Goal: Task Accomplishment & Management: Complete application form

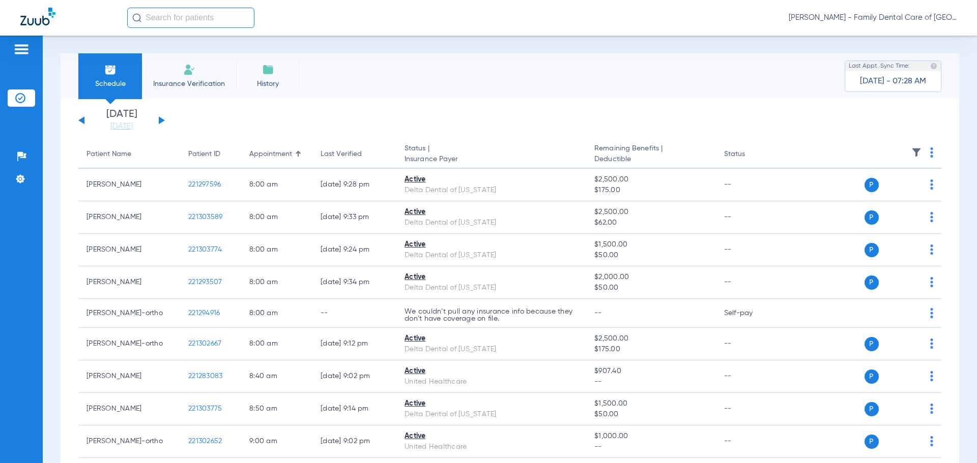
click at [163, 77] on li "Insurance Verification" at bounding box center [189, 76] width 94 height 46
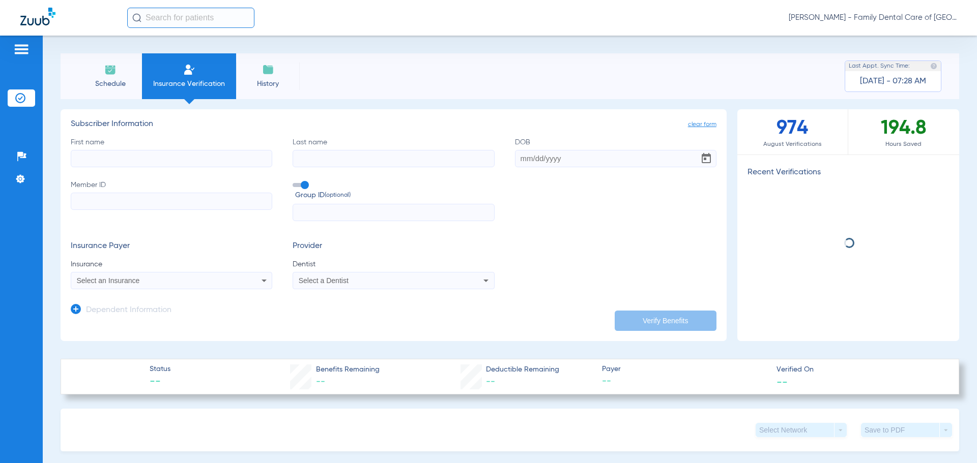
click at [171, 153] on input "First name" at bounding box center [171, 158] width 201 height 17
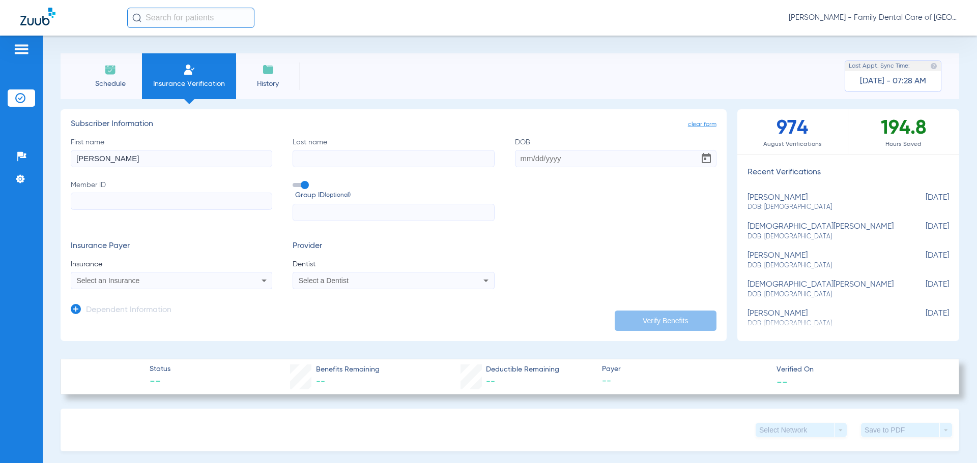
type input "[PERSON_NAME]"
type input "[DATE]"
drag, startPoint x: 159, startPoint y: 191, endPoint x: 152, endPoint y: 197, distance: 9.4
click at [159, 191] on label "Member ID Required" at bounding box center [171, 201] width 201 height 42
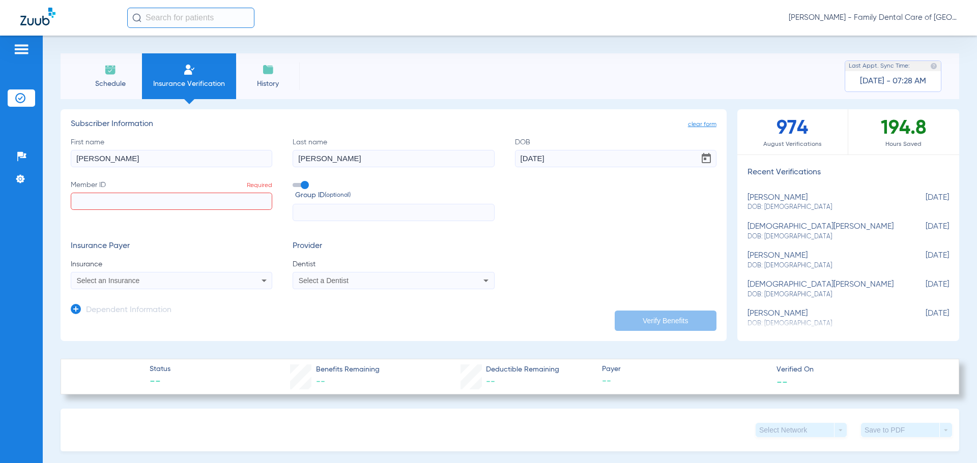
click at [159, 193] on input "Member ID Required" at bounding box center [171, 201] width 201 height 17
click at [152, 198] on input "Member ID Required" at bounding box center [171, 201] width 201 height 17
paste input "08010816476"
type input "08010816476"
click at [356, 207] on input "text" at bounding box center [393, 212] width 201 height 17
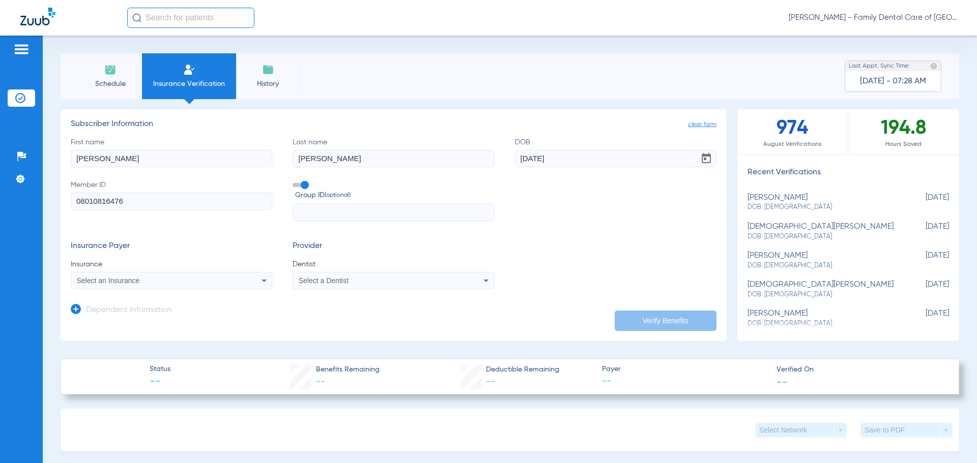
click at [355, 217] on input "text" at bounding box center [393, 212] width 201 height 17
type input "20240"
click at [254, 285] on div "Select an Insurance" at bounding box center [171, 281] width 200 height 12
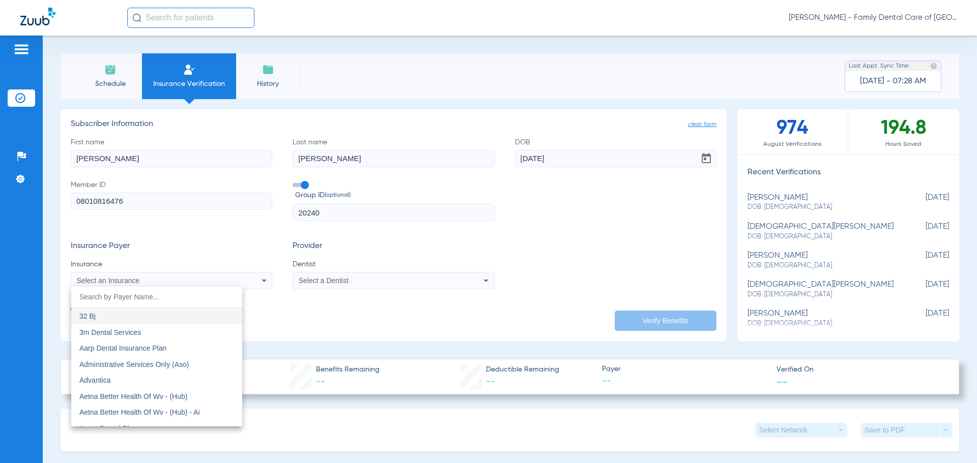
click at [141, 297] on input "dropdown search" at bounding box center [156, 297] width 171 height 21
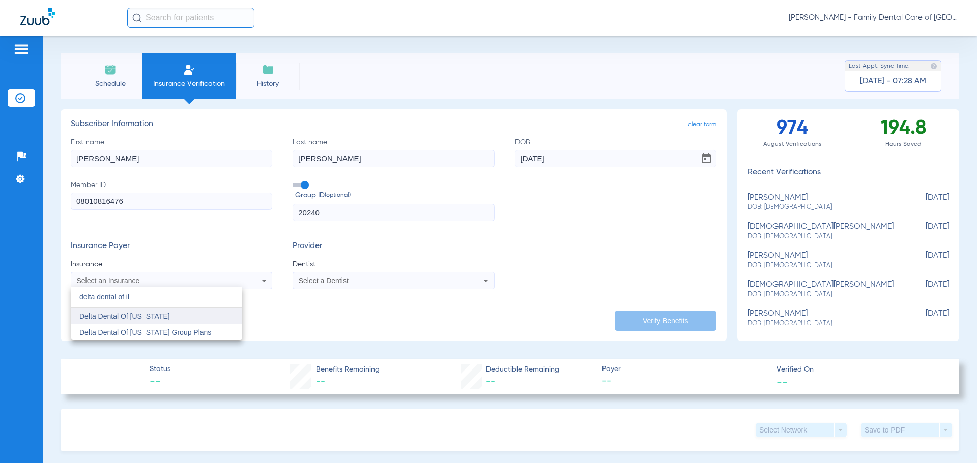
type input "delta dental of il"
click at [164, 318] on mat-option "Delta Dental Of [US_STATE]" at bounding box center [156, 316] width 171 height 16
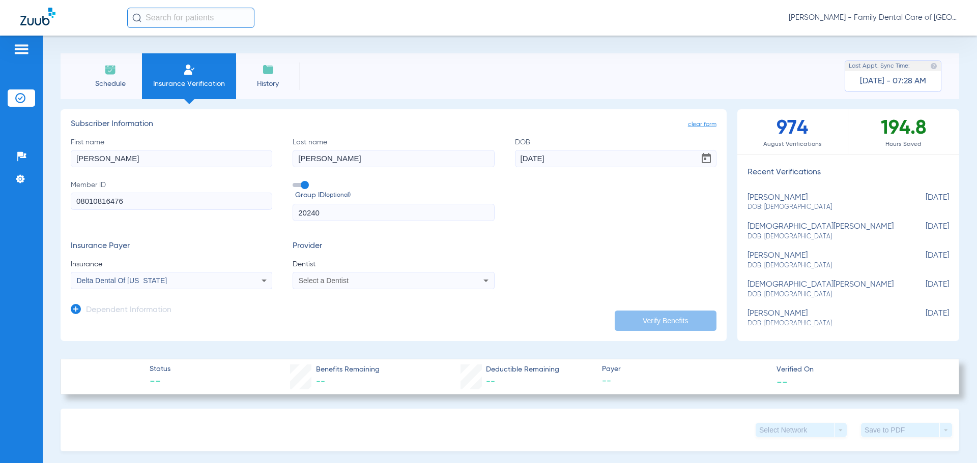
click at [377, 281] on div "Select a Dentist" at bounding box center [375, 280] width 152 height 7
type input "ale"
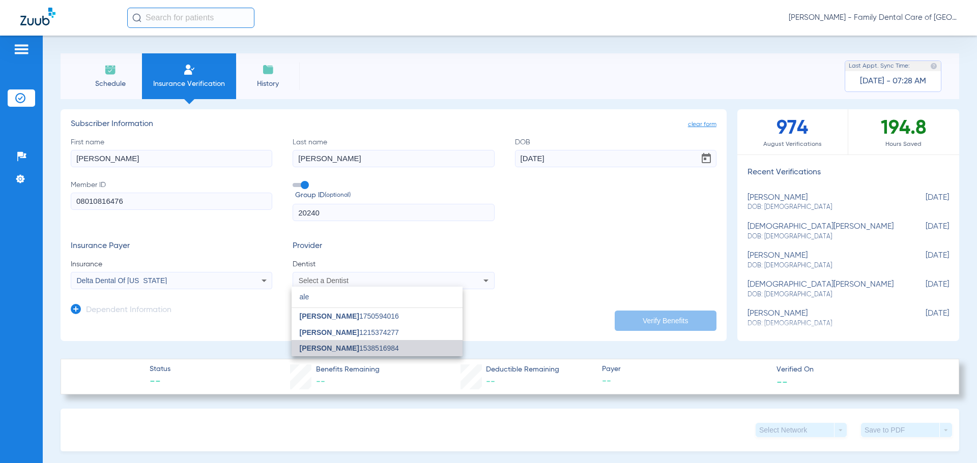
click at [387, 350] on span "[PERSON_NAME] 1538516984" at bounding box center [349, 348] width 99 height 7
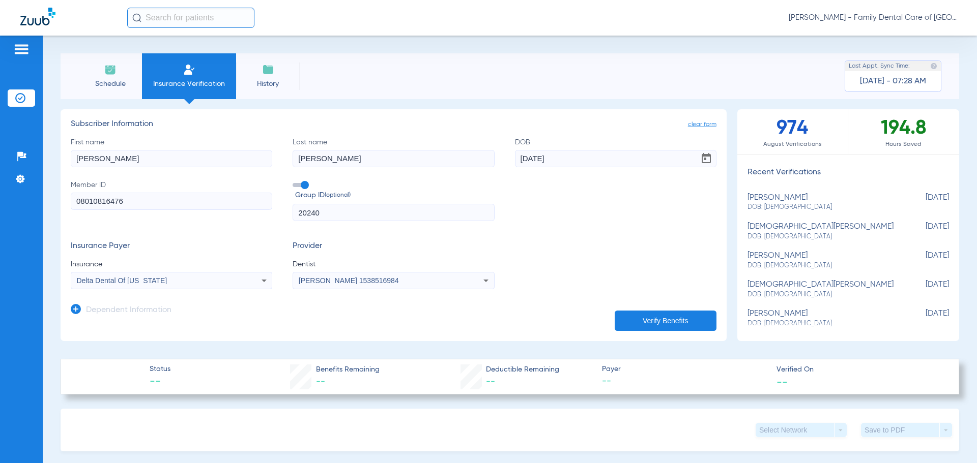
click at [690, 312] on button "Verify Benefits" at bounding box center [666, 321] width 102 height 20
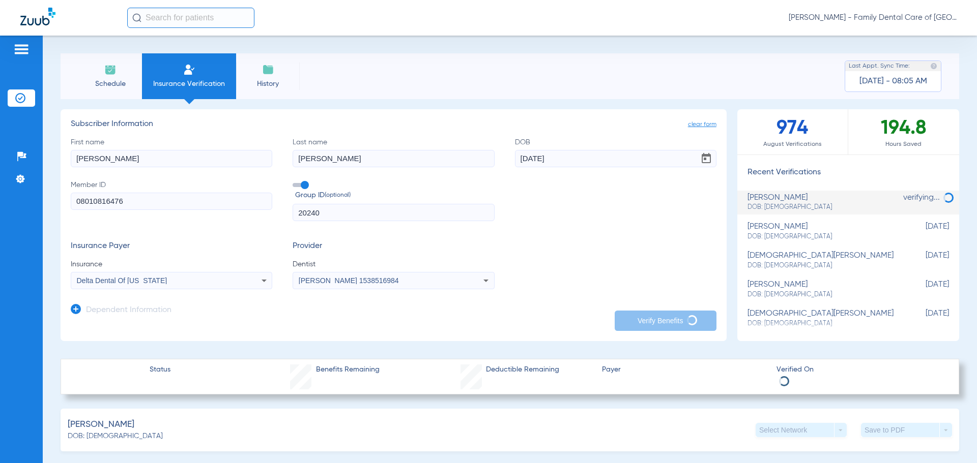
click at [130, 157] on input "[PERSON_NAME]" at bounding box center [171, 158] width 201 height 17
drag, startPoint x: 80, startPoint y: 163, endPoint x: 0, endPoint y: 174, distance: 80.6
click at [34, 169] on div "Patients Insurance Verification Setup Help Center Settings Schedule Insurance V…" at bounding box center [488, 267] width 977 height 463
click at [319, 156] on input "[PERSON_NAME]" at bounding box center [393, 158] width 201 height 17
type input "Y"
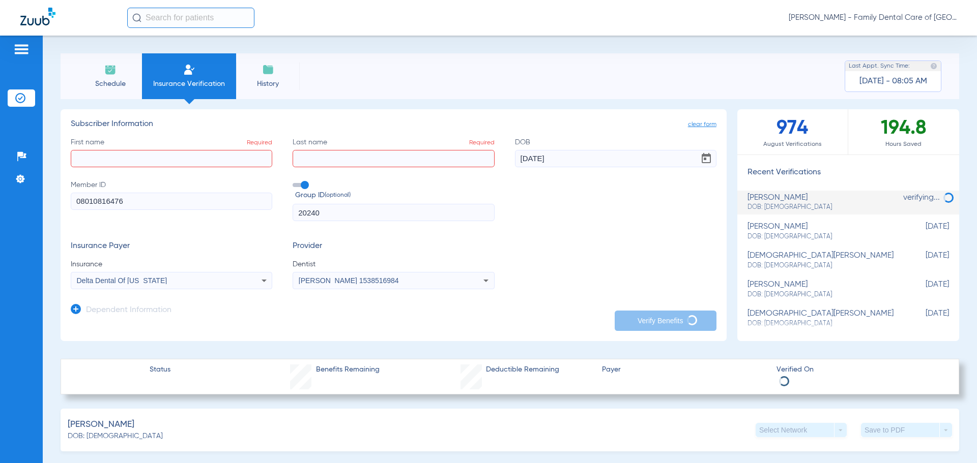
click at [578, 156] on input "[DATE]" at bounding box center [615, 158] width 201 height 17
type input "1"
click at [357, 216] on input "20240" at bounding box center [393, 212] width 201 height 17
type input "2"
drag, startPoint x: 141, startPoint y: 194, endPoint x: 45, endPoint y: 194, distance: 96.1
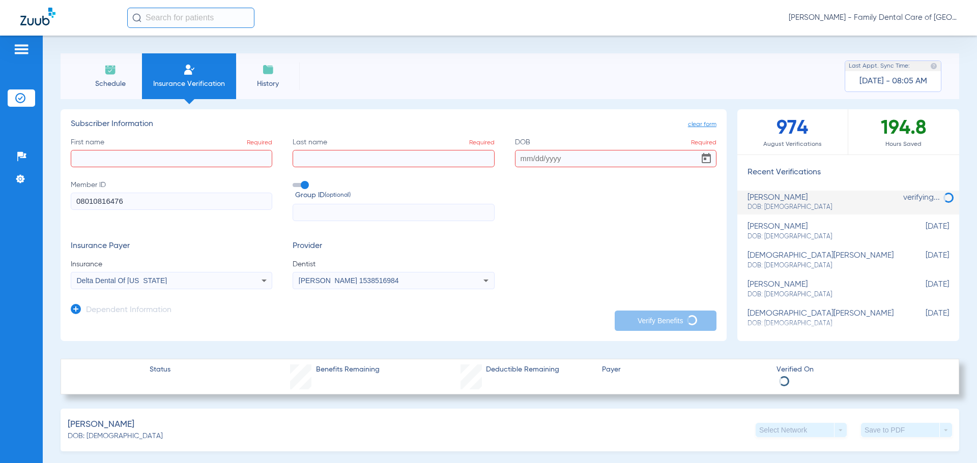
click at [45, 194] on div "Schedule Insurance Verification History Last Appt. Sync Time: [DATE] - 08:05 AM…" at bounding box center [510, 250] width 934 height 428
drag, startPoint x: 178, startPoint y: 150, endPoint x: 163, endPoint y: 127, distance: 27.4
click at [177, 151] on input "First name Required" at bounding box center [171, 158] width 201 height 17
type input "[PERSON_NAME]"
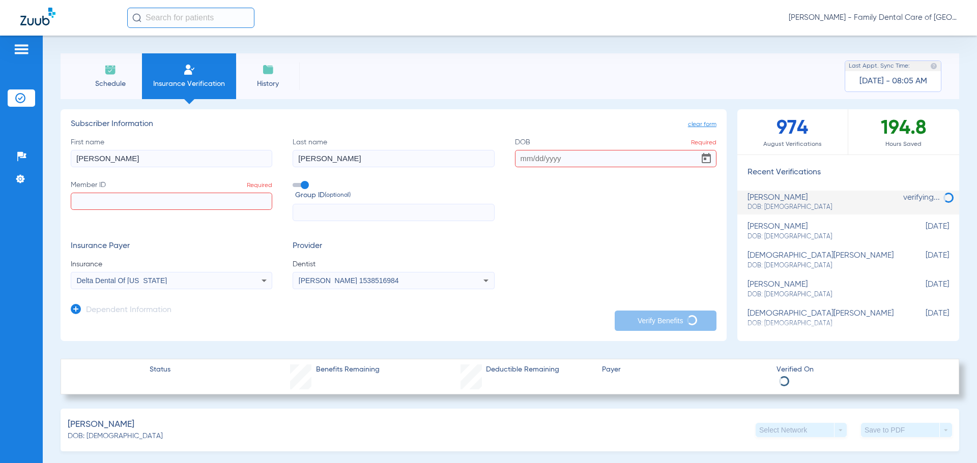
type input "[PERSON_NAME]"
type input "[DATE]"
type input "08010816476"
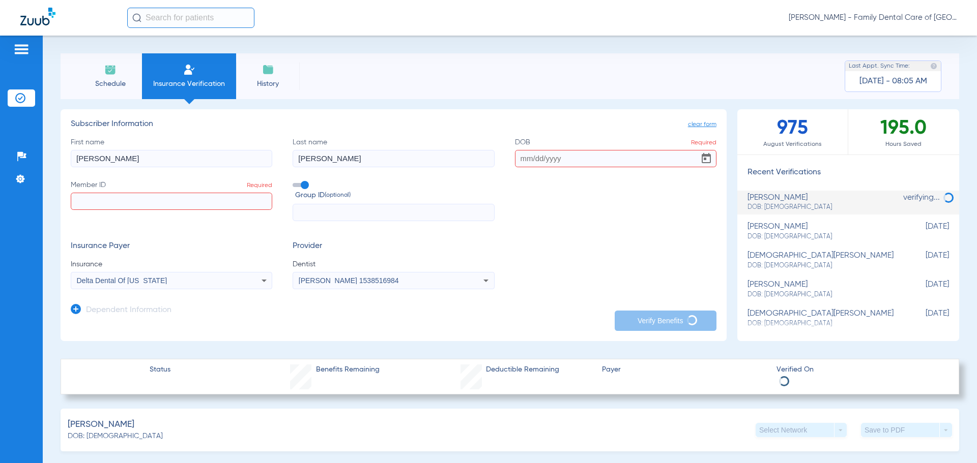
type input "20240"
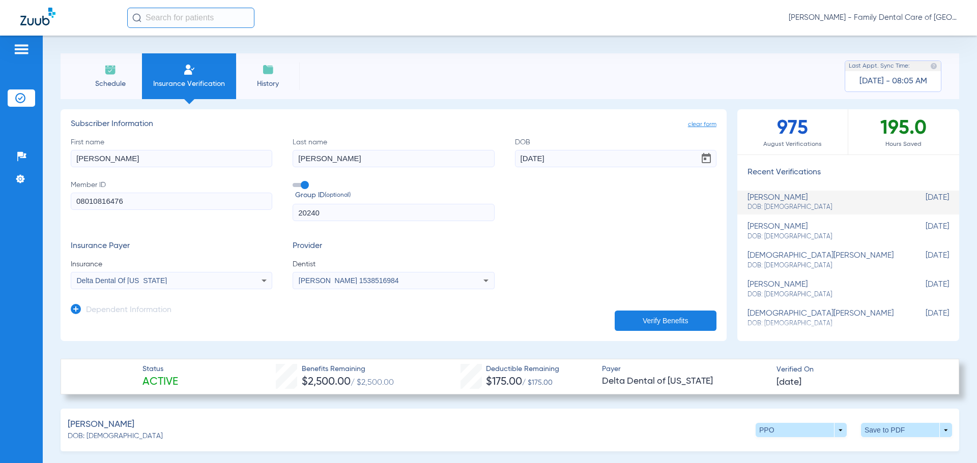
click at [261, 278] on icon at bounding box center [264, 281] width 12 height 12
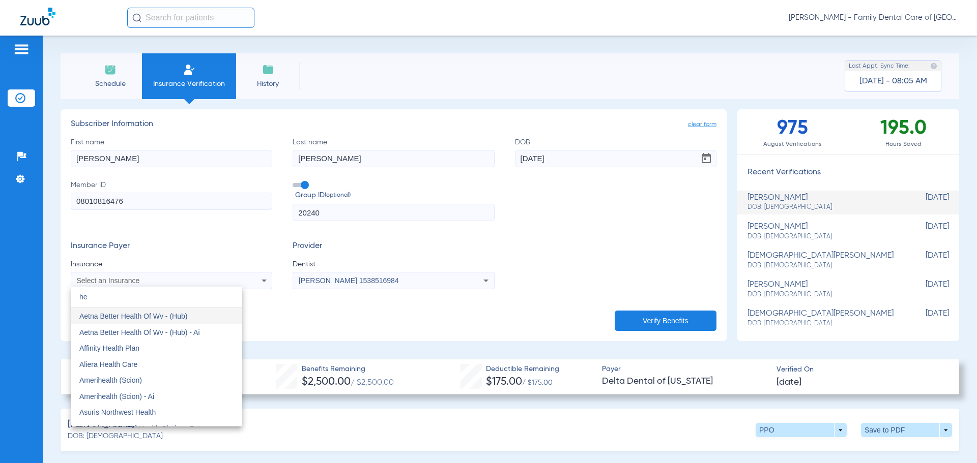
type input "h"
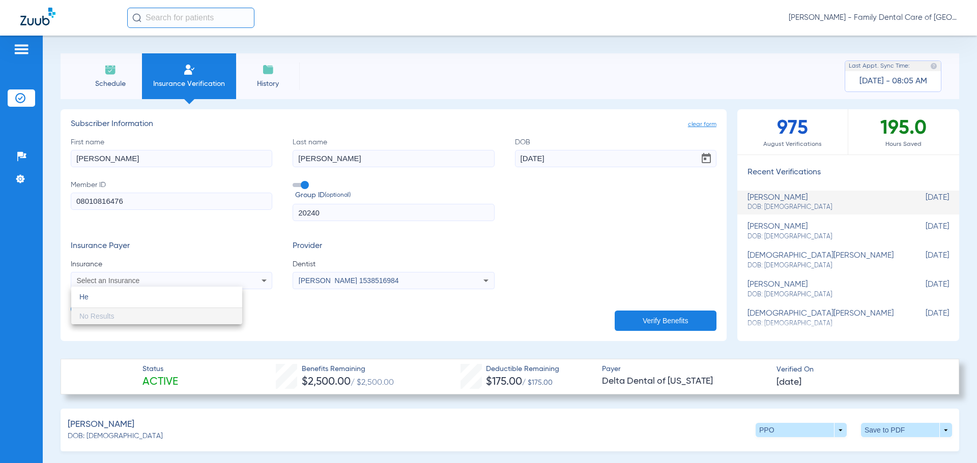
type input "H"
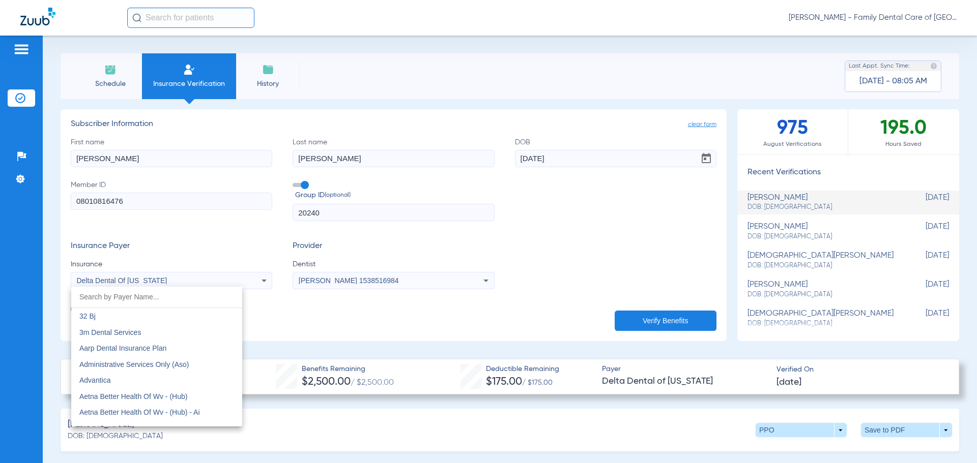
drag, startPoint x: 571, startPoint y: 162, endPoint x: 502, endPoint y: 161, distance: 69.2
click at [502, 161] on div at bounding box center [488, 231] width 977 height 463
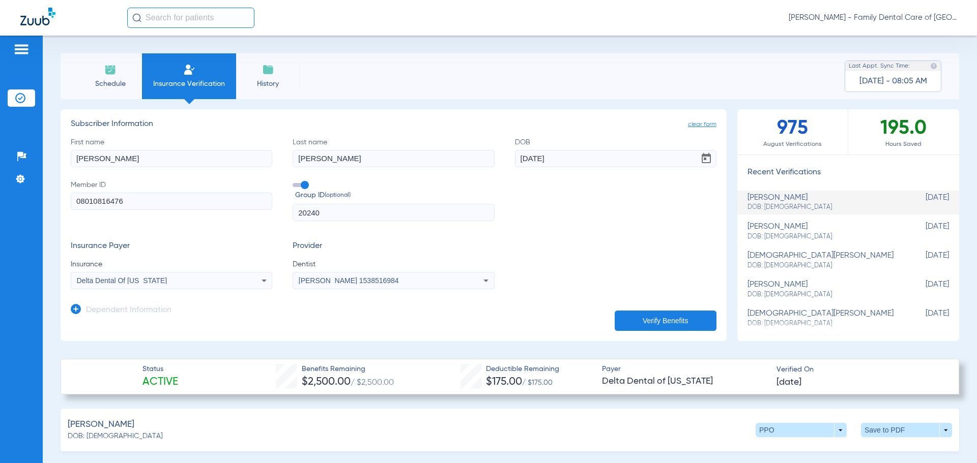
click at [543, 160] on input "[DATE]" at bounding box center [615, 158] width 201 height 17
drag, startPoint x: 563, startPoint y: 159, endPoint x: 509, endPoint y: 161, distance: 54.5
click at [509, 161] on div "First name [PERSON_NAME] Last name [PERSON_NAME] [DEMOGRAPHIC_DATA] Member ID 0…" at bounding box center [394, 179] width 646 height 84
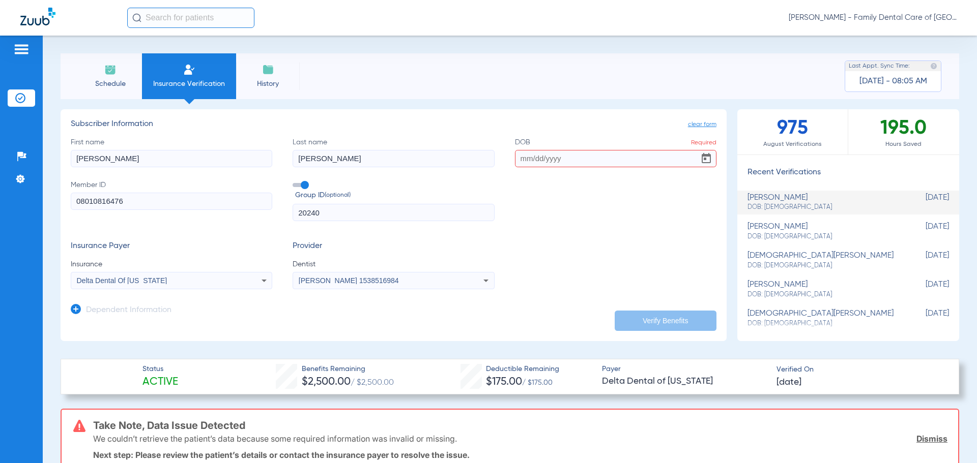
drag, startPoint x: 329, startPoint y: 164, endPoint x: 271, endPoint y: 165, distance: 58.0
click at [271, 165] on div "First name [PERSON_NAME] Last name [PERSON_NAME] Required Member ID 08010816476…" at bounding box center [394, 179] width 646 height 84
drag, startPoint x: 118, startPoint y: 159, endPoint x: 51, endPoint y: 167, distance: 67.2
click at [38, 159] on div "Patients Insurance Verification Setup Help Center Settings Schedule Insurance V…" at bounding box center [488, 267] width 977 height 463
drag, startPoint x: 126, startPoint y: 196, endPoint x: 47, endPoint y: 192, distance: 79.0
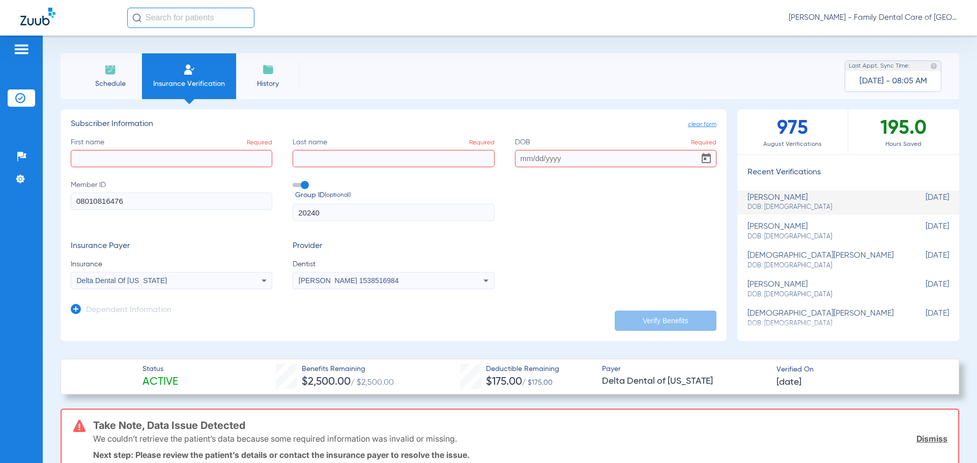
click at [46, 191] on div "Schedule Insurance Verification History Last Appt. Sync Time: [DATE] - 08:05 AM…" at bounding box center [510, 250] width 934 height 428
drag, startPoint x: 342, startPoint y: 217, endPoint x: 231, endPoint y: 210, distance: 111.1
click at [231, 210] on div "First name Required Last name Required DOB Required Member ID Required Group ID…" at bounding box center [394, 179] width 646 height 84
click at [102, 161] on input "First name Required" at bounding box center [171, 158] width 201 height 17
type input "[PERSON_NAME]"
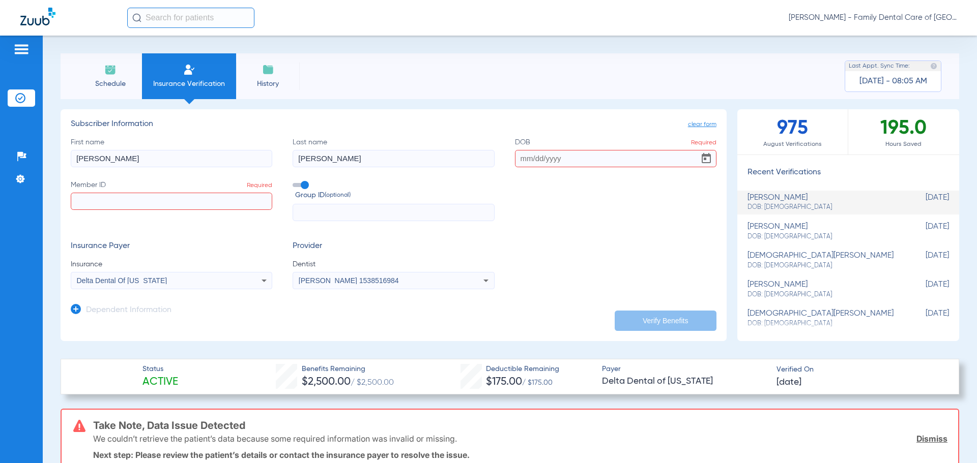
type input "[PERSON_NAME]"
type input "[DATE]"
click at [93, 212] on label "Member ID Required" at bounding box center [171, 201] width 201 height 42
click at [93, 210] on input "Member ID Required" at bounding box center [171, 201] width 201 height 17
click at [93, 209] on input "Member ID Required" at bounding box center [171, 201] width 201 height 17
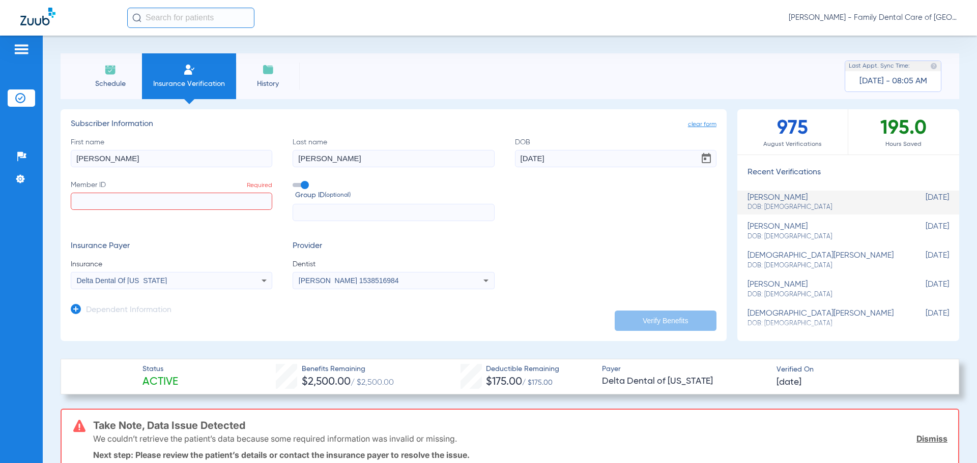
paste input "94049153001"
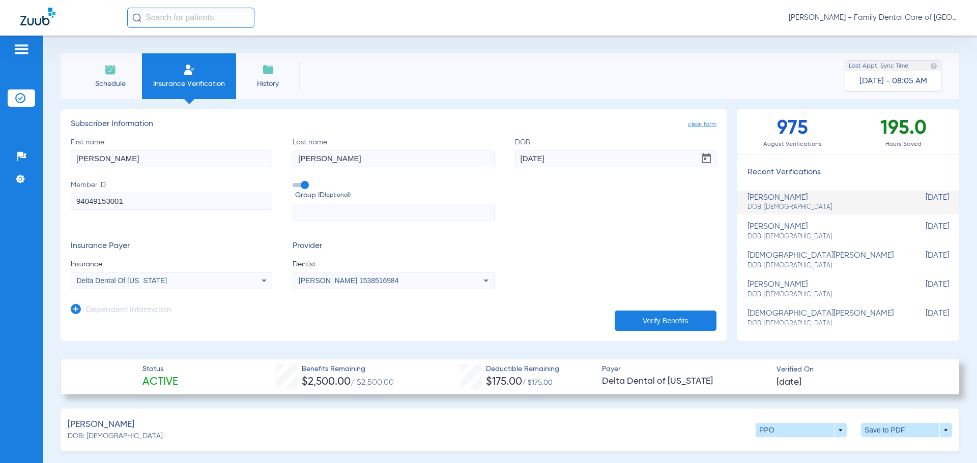
type input "94049153001"
click at [311, 207] on input "text" at bounding box center [393, 212] width 201 height 17
click at [265, 279] on icon at bounding box center [264, 281] width 12 height 12
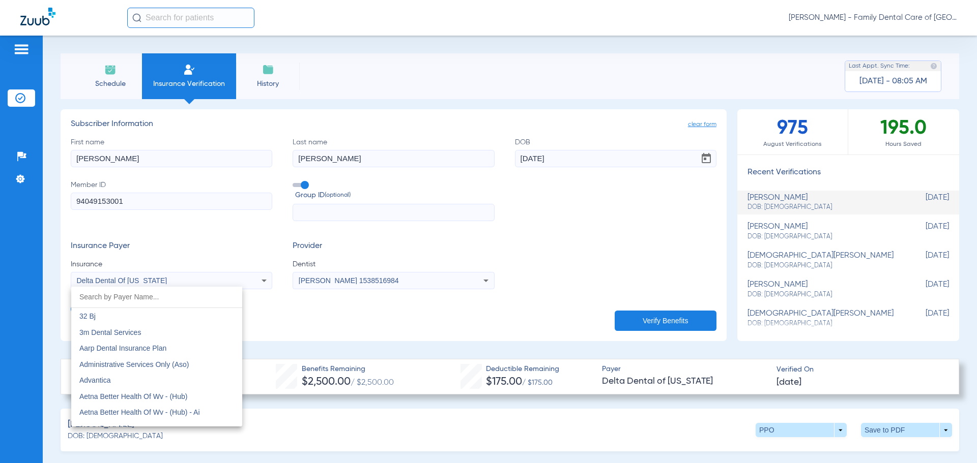
scroll to position [1997, 0]
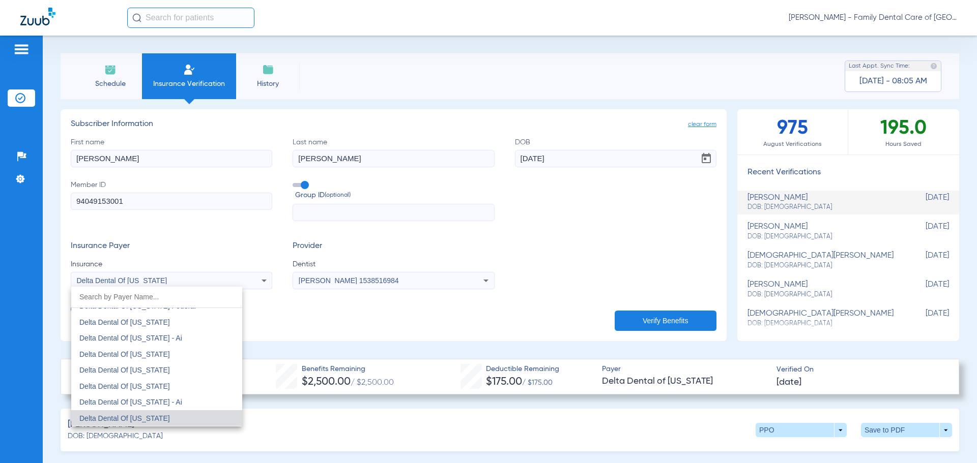
click at [159, 301] on input "dropdown search" at bounding box center [156, 297] width 171 height 21
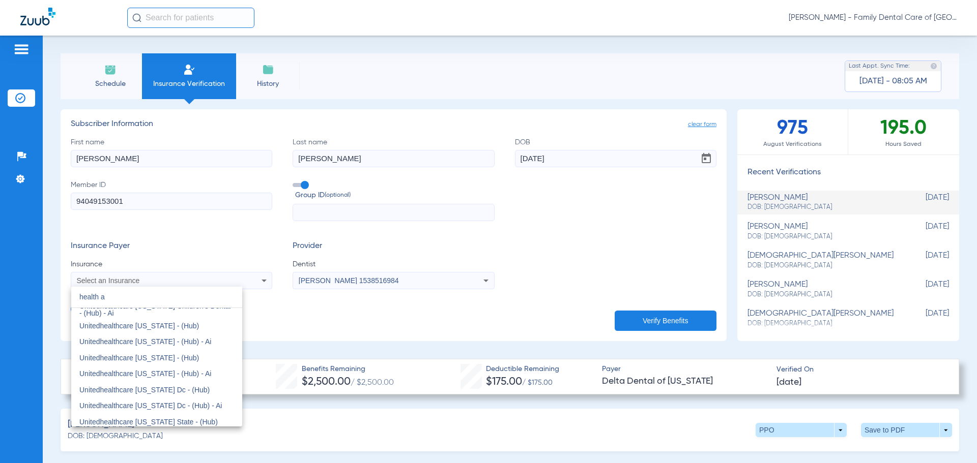
scroll to position [0, 0]
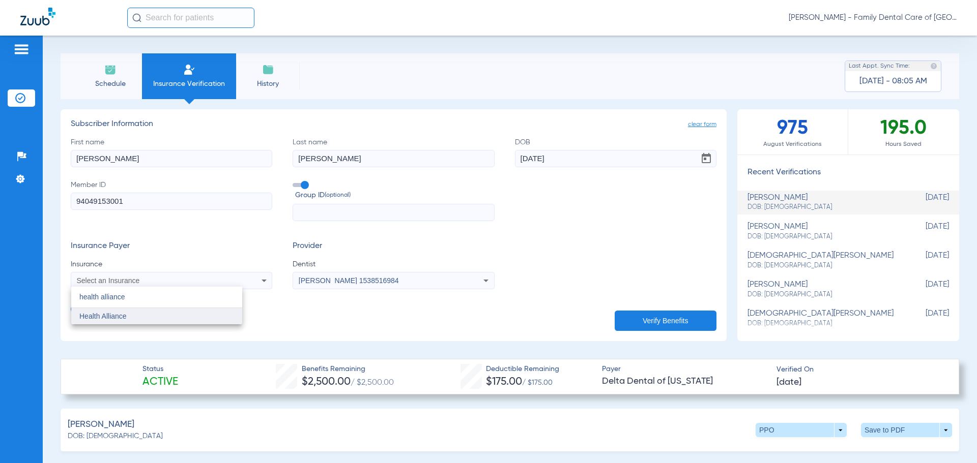
type input "health alliance"
click at [178, 312] on mat-option "Health Alliance" at bounding box center [156, 316] width 171 height 16
click at [660, 315] on button "Verify Benefits" at bounding box center [666, 321] width 102 height 20
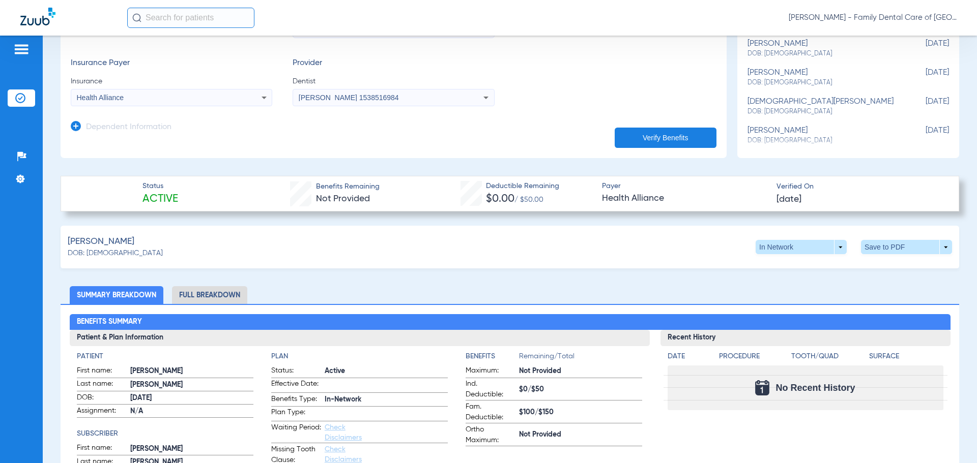
scroll to position [36, 0]
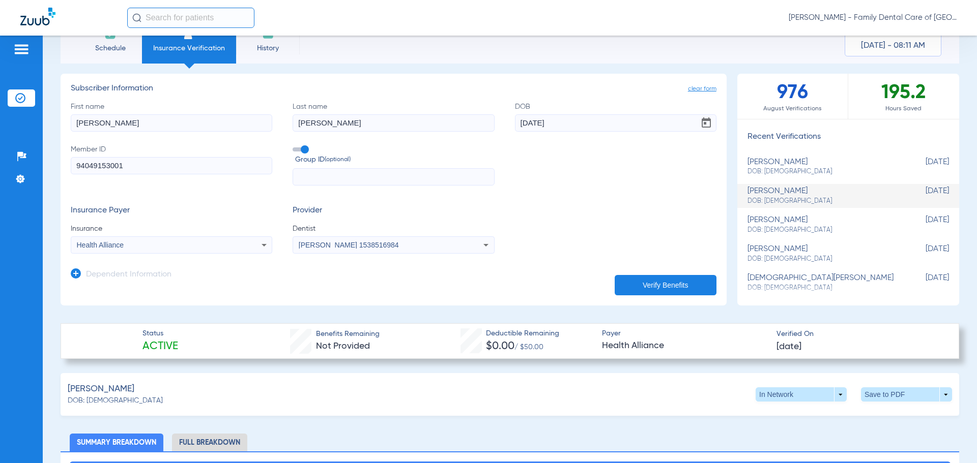
click at [846, 126] on app-recent-verifications "976 August Verifications 195.2 Hours Saved Recent Verifications [PERSON_NAME] D…" at bounding box center [848, 190] width 222 height 232
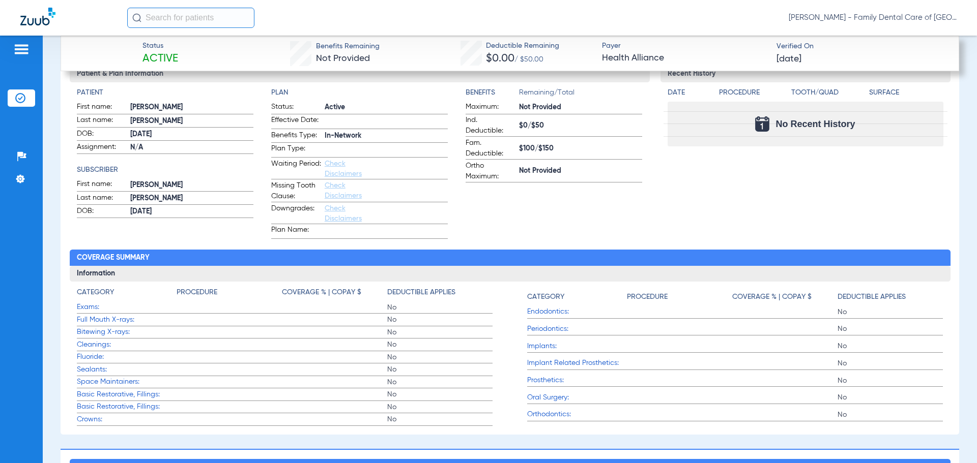
scroll to position [443, 0]
